Goal: Entertainment & Leisure: Consume media (video, audio)

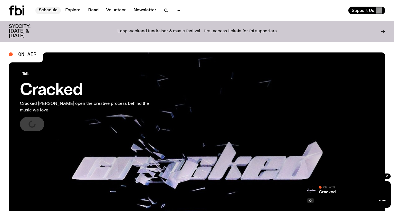
click at [54, 12] on link "Schedule" at bounding box center [47, 11] width 25 height 8
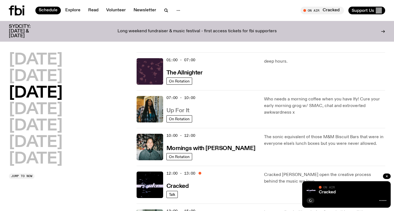
click at [172, 112] on h3 "Up For It" at bounding box center [177, 111] width 23 height 6
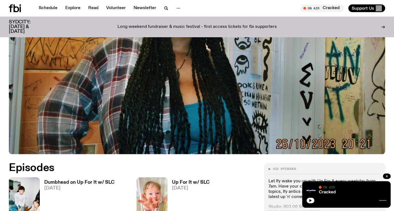
scroll to position [186, 0]
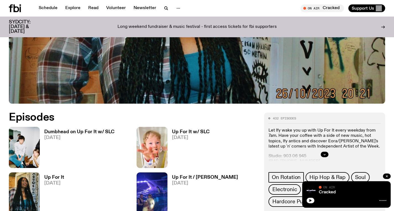
click at [93, 133] on h3 "Dumbhead on Up For It w/ SLC" at bounding box center [79, 132] width 70 height 5
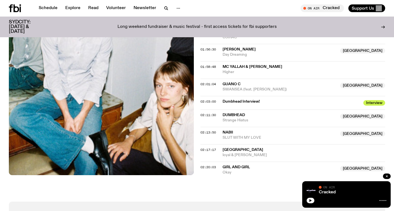
scroll to position [704, 0]
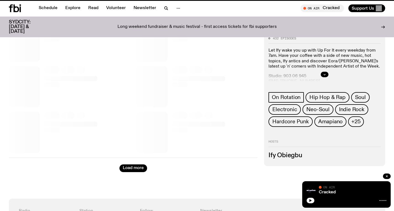
scroll to position [186, 0]
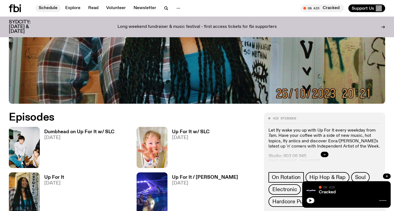
click at [44, 6] on link "Schedule" at bounding box center [47, 8] width 25 height 8
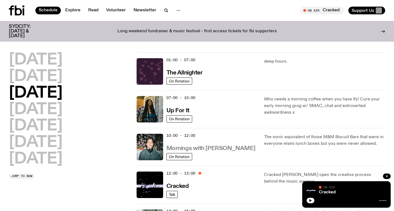
click at [186, 152] on h3 "Mornings with Ben Hansen" at bounding box center [210, 149] width 89 height 6
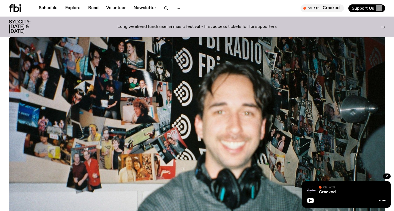
scroll to position [190, 0]
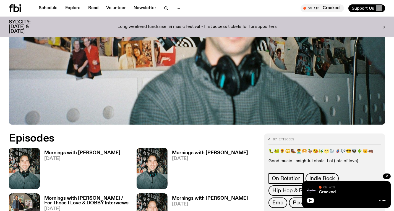
click at [88, 151] on h3 "Mornings with Ben Hansen" at bounding box center [82, 153] width 76 height 5
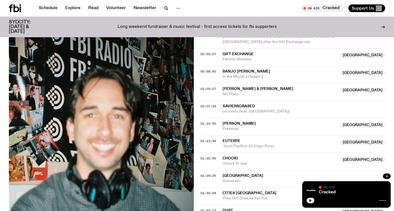
scroll to position [388, 0]
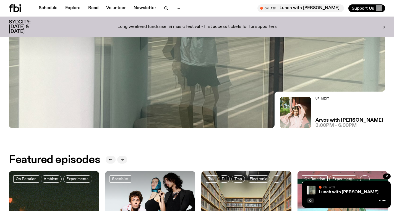
scroll to position [157, 0]
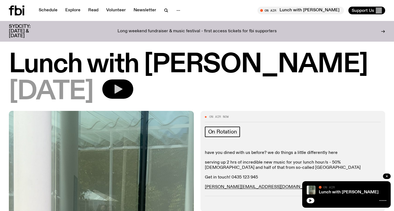
click at [133, 92] on button "button" at bounding box center [117, 89] width 31 height 19
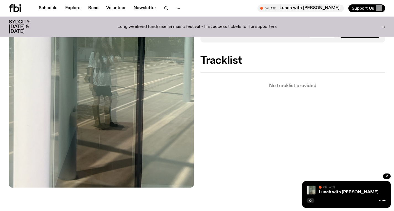
scroll to position [181, 0]
